Goal: Transaction & Acquisition: Purchase product/service

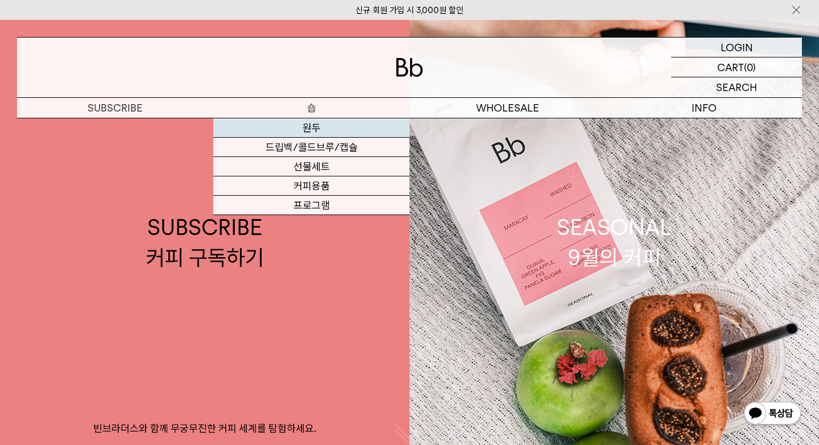
click at [312, 125] on link "원두" at bounding box center [311, 127] width 196 height 19
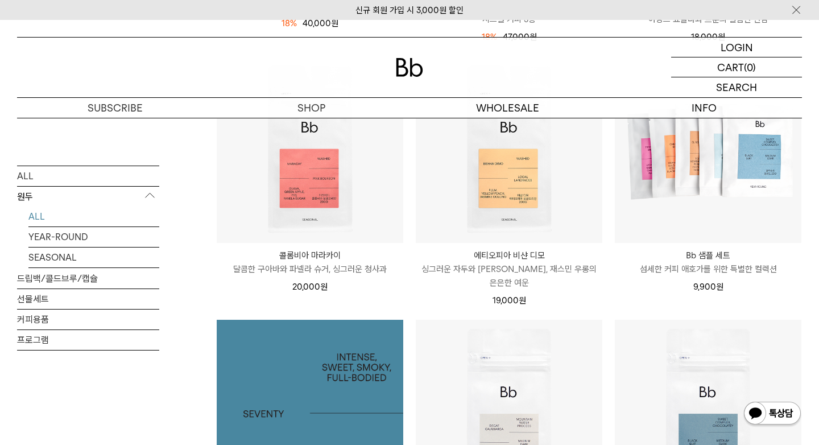
scroll to position [622, 0]
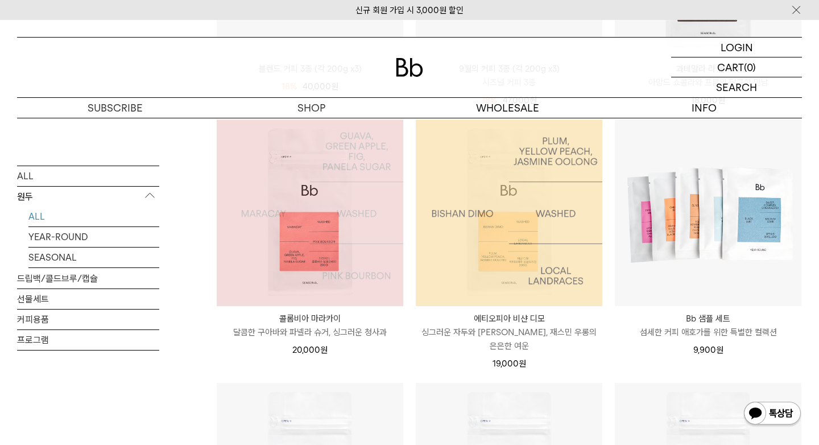
click at [489, 261] on img at bounding box center [509, 212] width 187 height 187
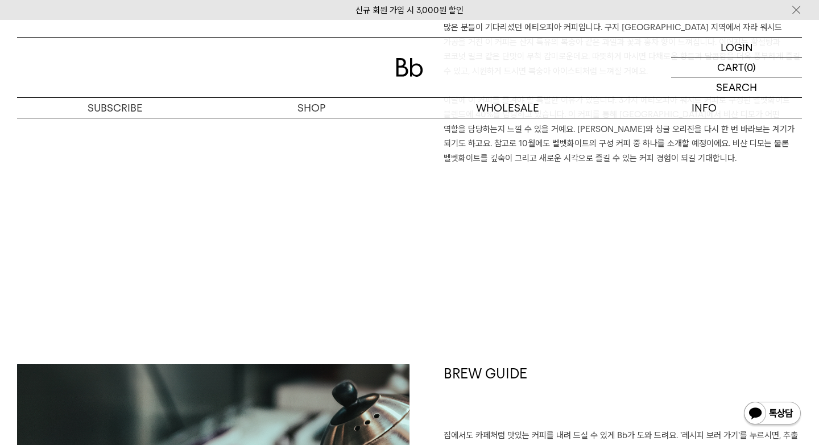
scroll to position [1194, 0]
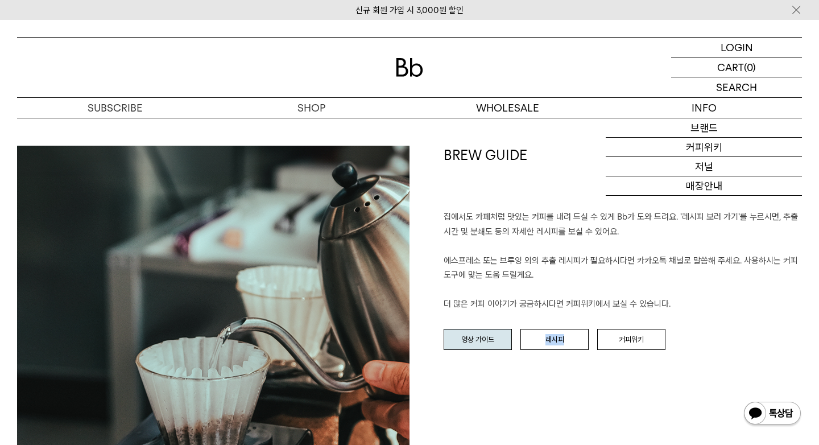
click at [493, 332] on link "영상 가이드" at bounding box center [478, 340] width 68 height 22
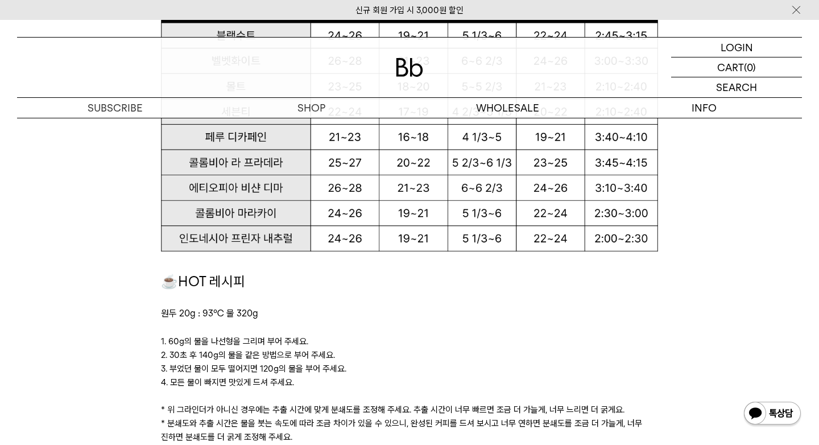
scroll to position [1038, 0]
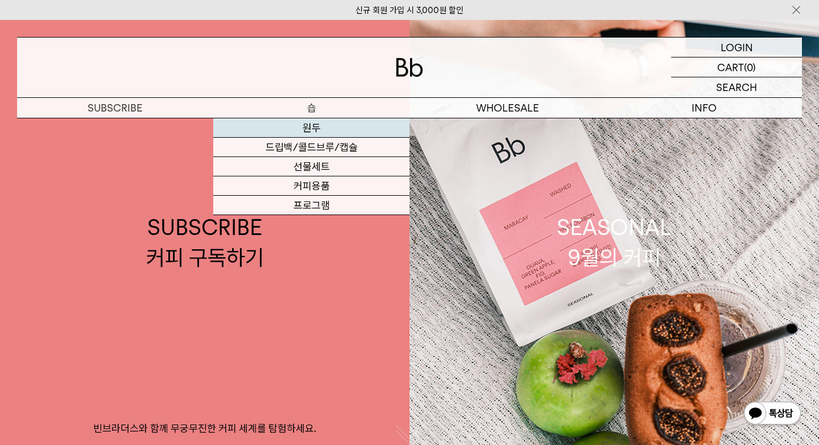
click at [318, 121] on link "원두" at bounding box center [311, 127] width 196 height 19
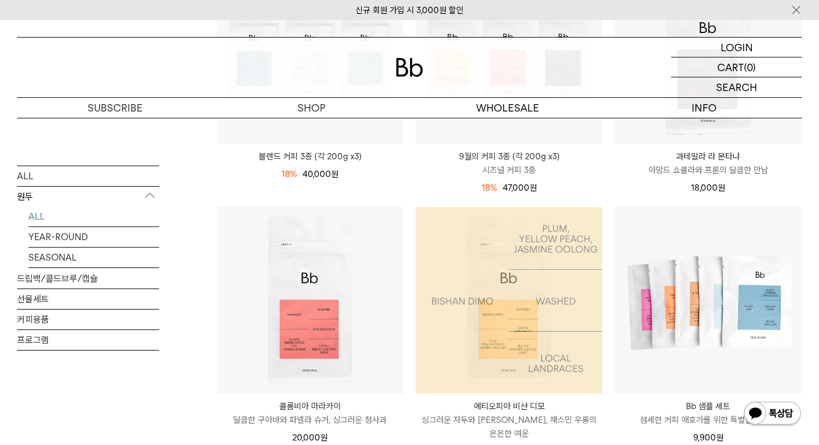
scroll to position [761, 0]
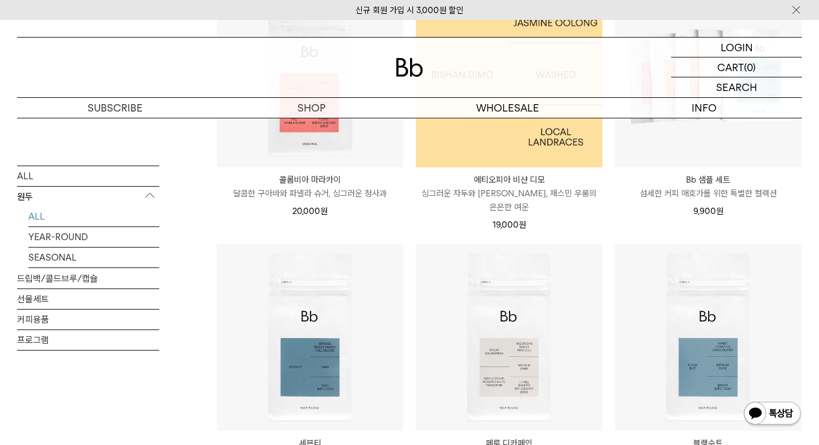
click at [502, 141] on img at bounding box center [509, 74] width 187 height 187
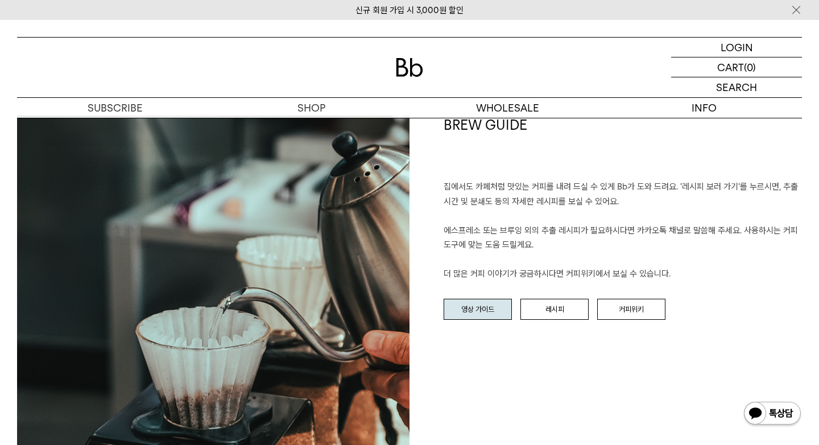
scroll to position [1336, 0]
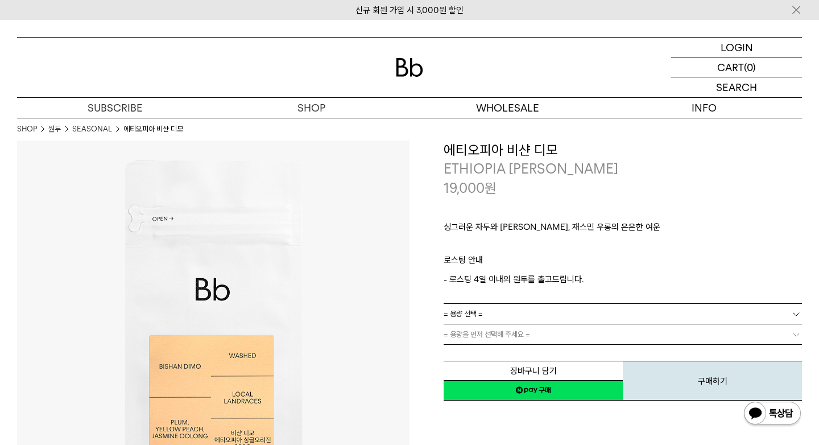
scroll to position [1336, 0]
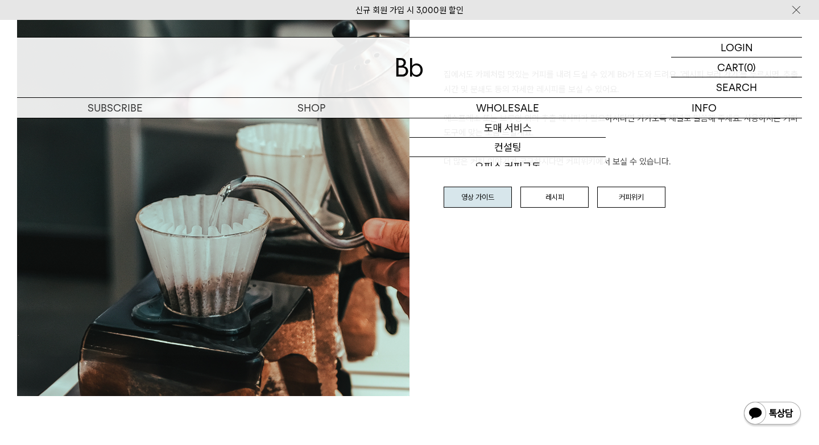
click at [468, 195] on link "영상 가이드" at bounding box center [478, 198] width 68 height 22
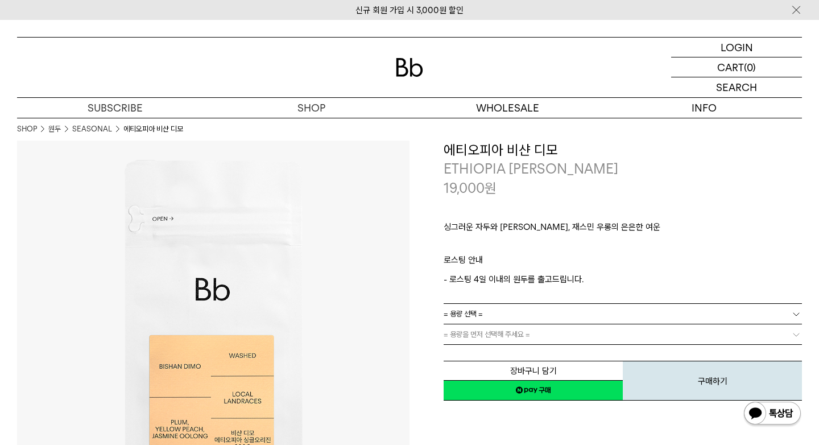
scroll to position [1336, 0]
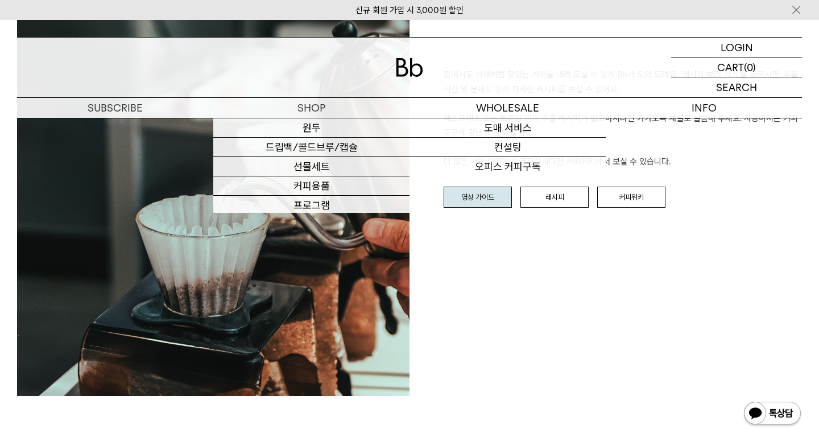
click at [467, 192] on link "영상 가이드" at bounding box center [478, 198] width 68 height 22
